Goal: Task Accomplishment & Management: Use online tool/utility

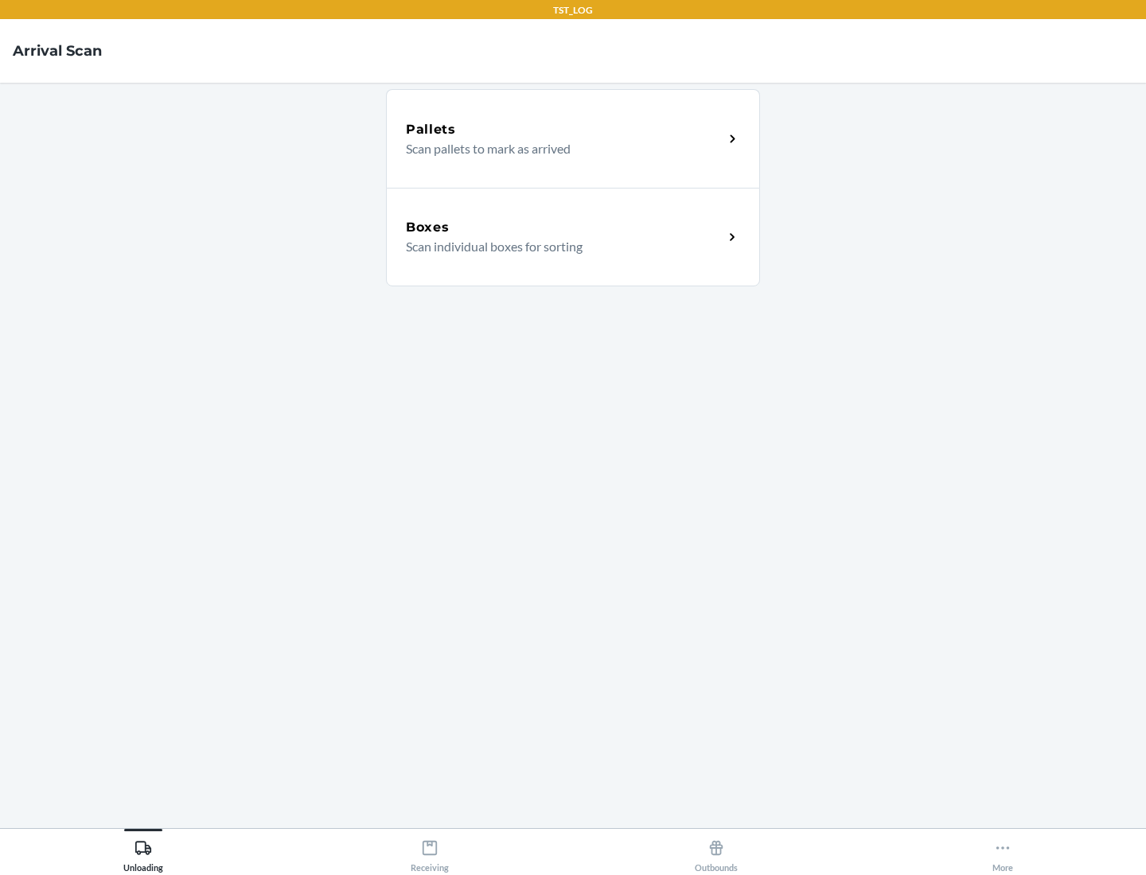
click at [564, 228] on div "Boxes" at bounding box center [564, 227] width 317 height 19
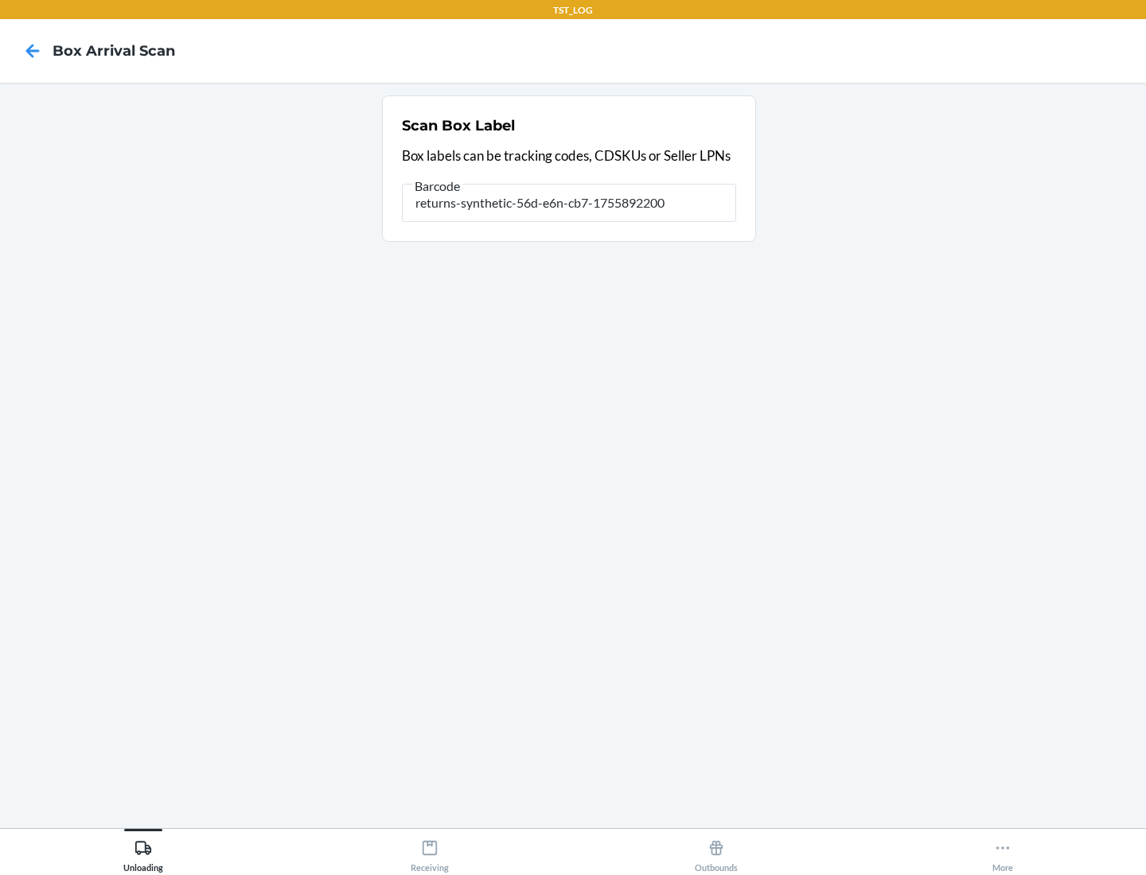
type input "returns-synthetic-56d-e6n-cb7-1755892200"
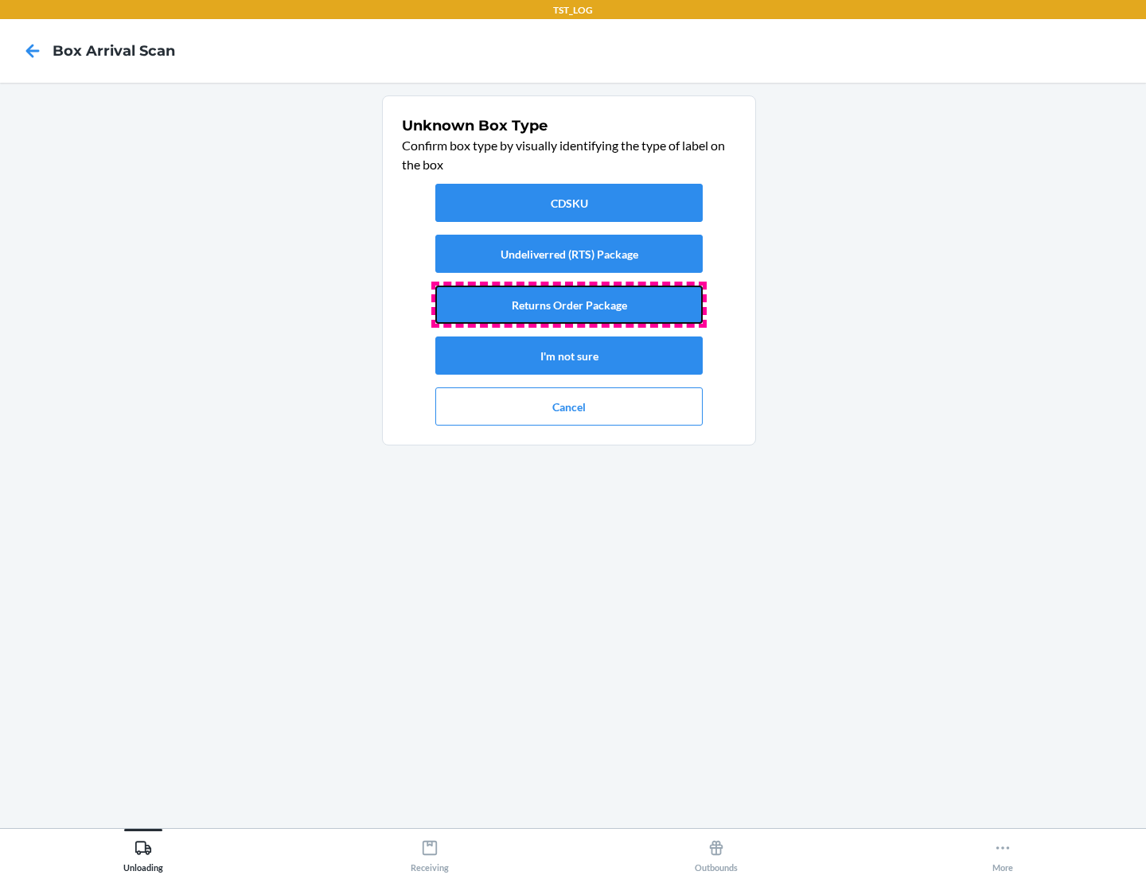
click at [569, 305] on button "Returns Order Package" at bounding box center [568, 305] width 267 height 38
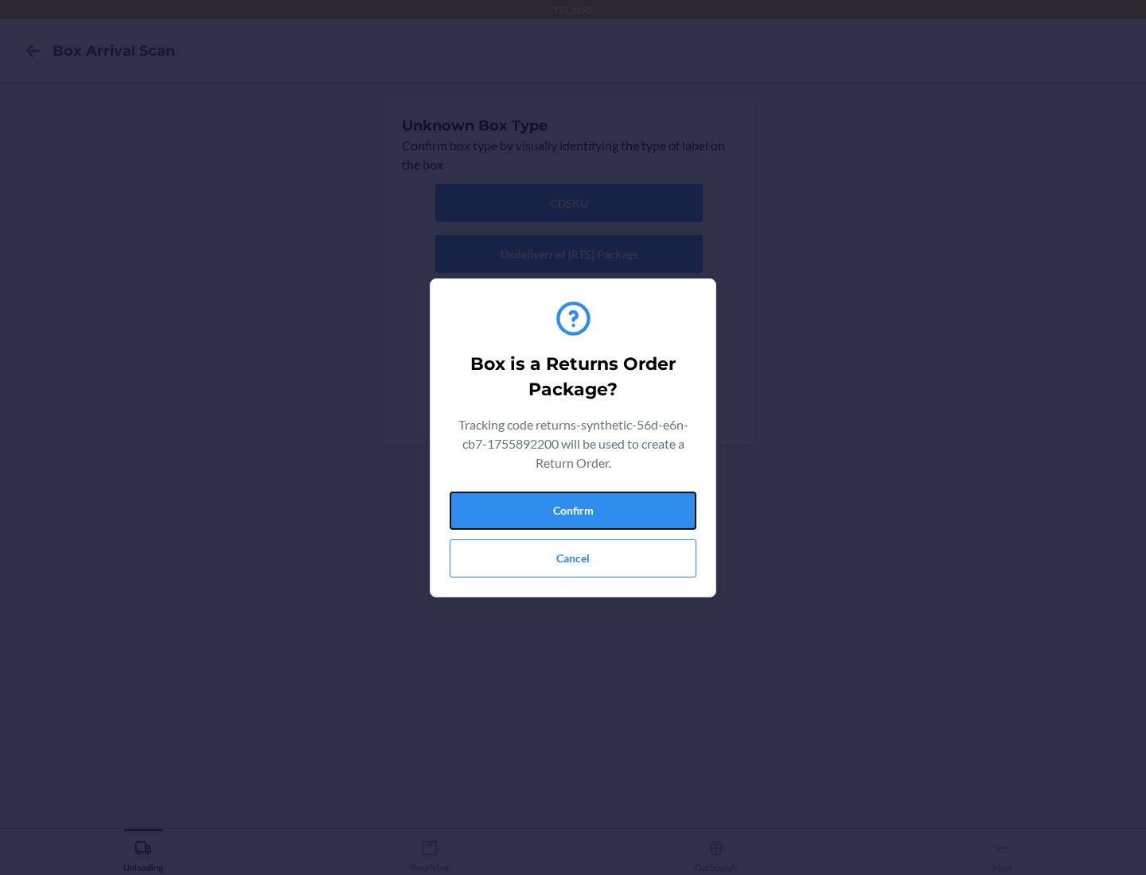
click at [573, 510] on button "Confirm" at bounding box center [572, 511] width 247 height 38
